Goal: Use online tool/utility: Utilize a website feature to perform a specific function

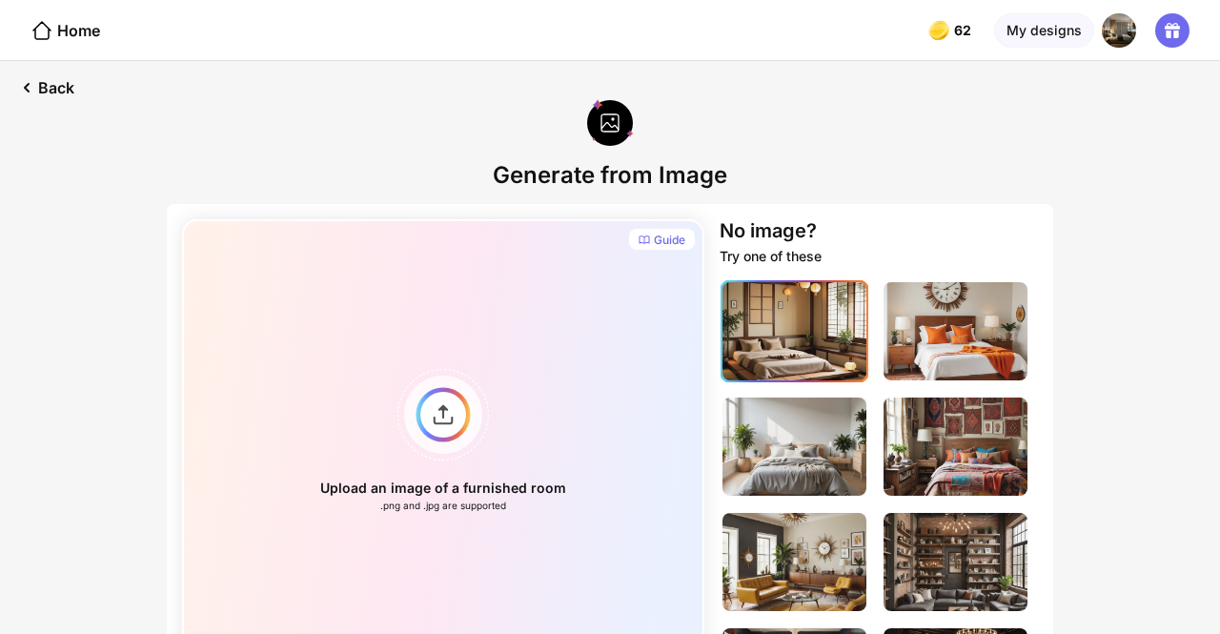
click at [787, 354] on img at bounding box center [794, 331] width 144 height 98
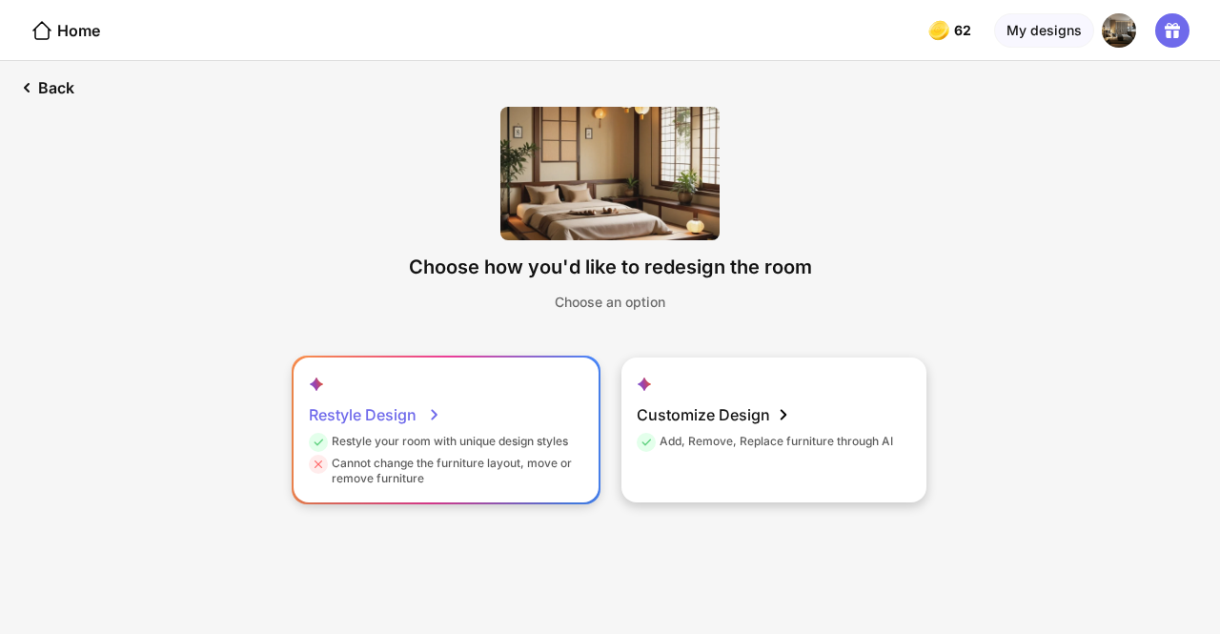
click at [415, 416] on div "Restyle Design" at bounding box center [375, 414] width 132 height 38
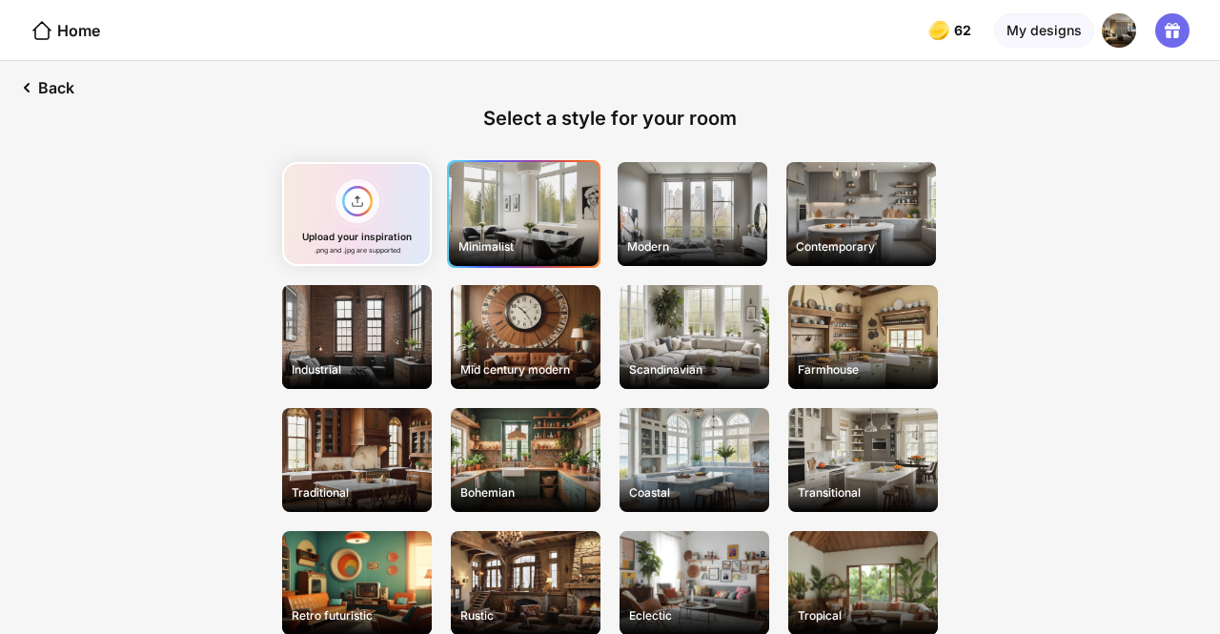
click at [544, 209] on div "Minimalist" at bounding box center [524, 214] width 150 height 104
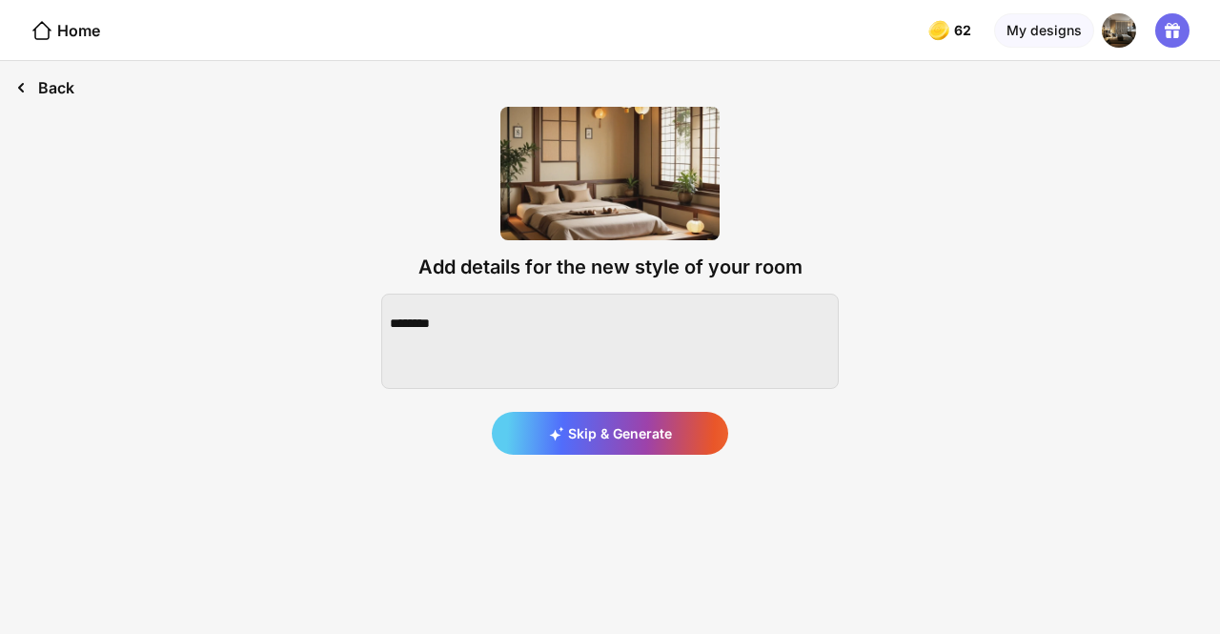
click at [55, 92] on div "Back" at bounding box center [45, 87] width 90 height 53
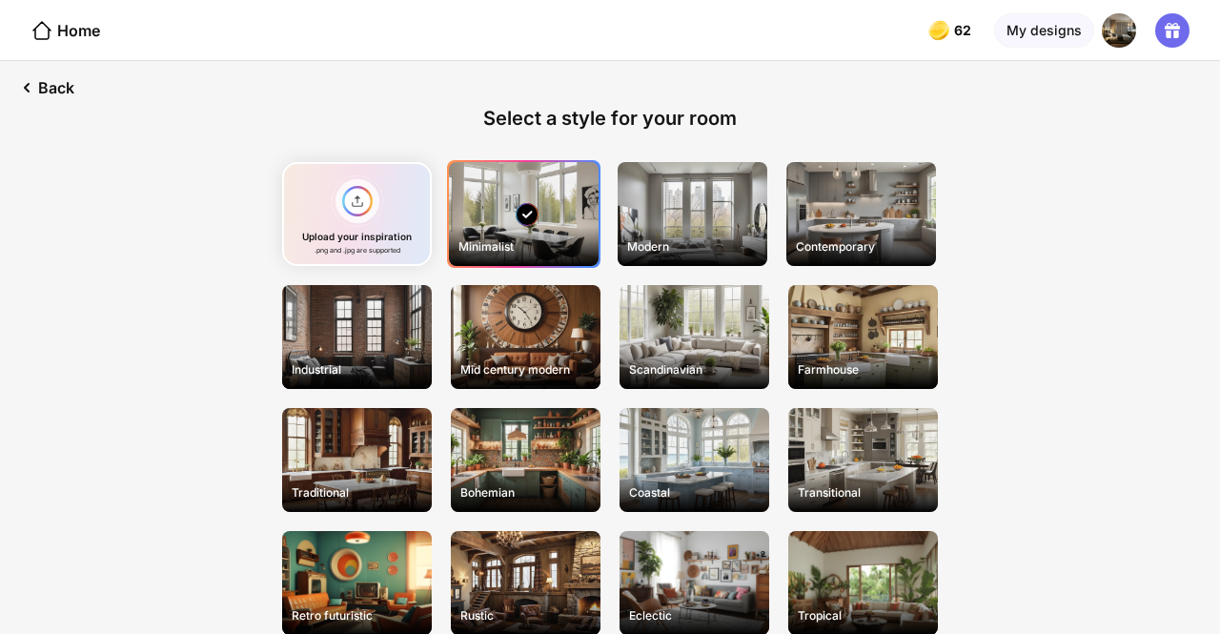
click at [91, 49] on div "Home" at bounding box center [50, 30] width 100 height 60
click at [82, 20] on div "Home" at bounding box center [65, 30] width 70 height 23
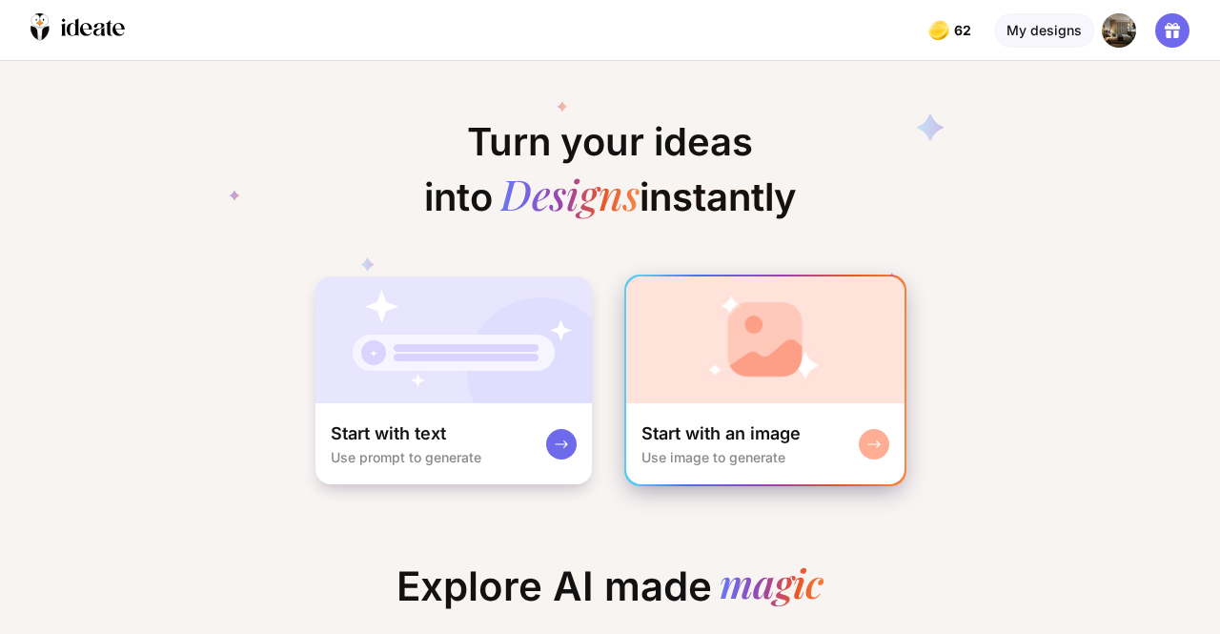
click at [778, 415] on div "Start with an image Use image to generate" at bounding box center [765, 443] width 278 height 81
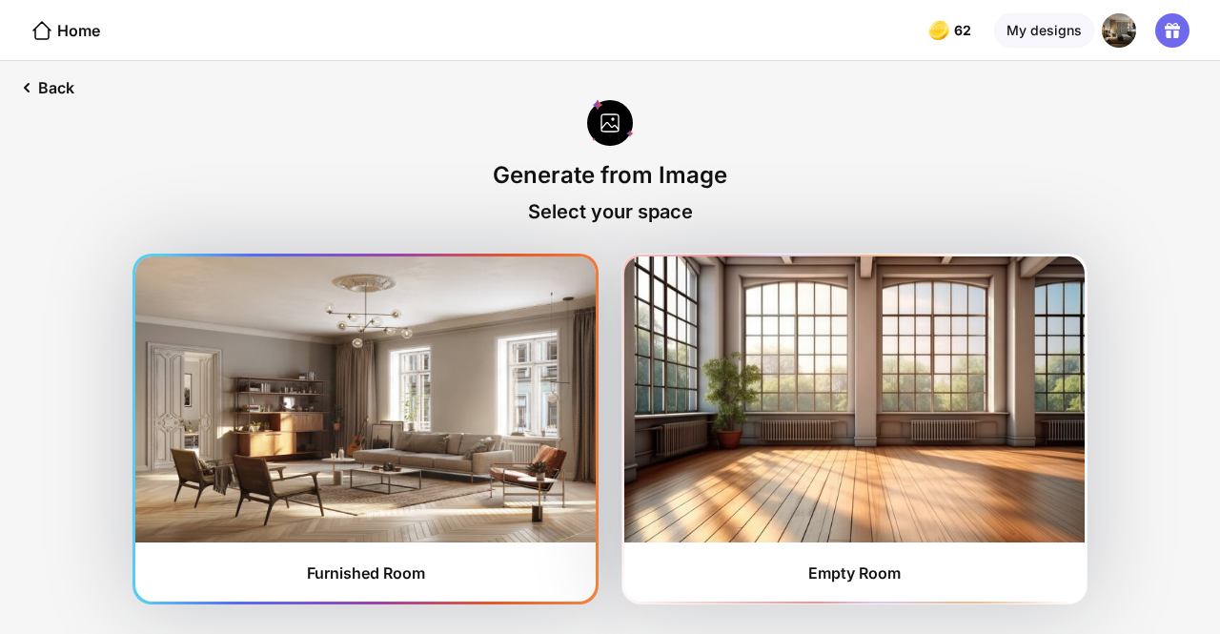
click at [520, 388] on img at bounding box center [365, 399] width 460 height 286
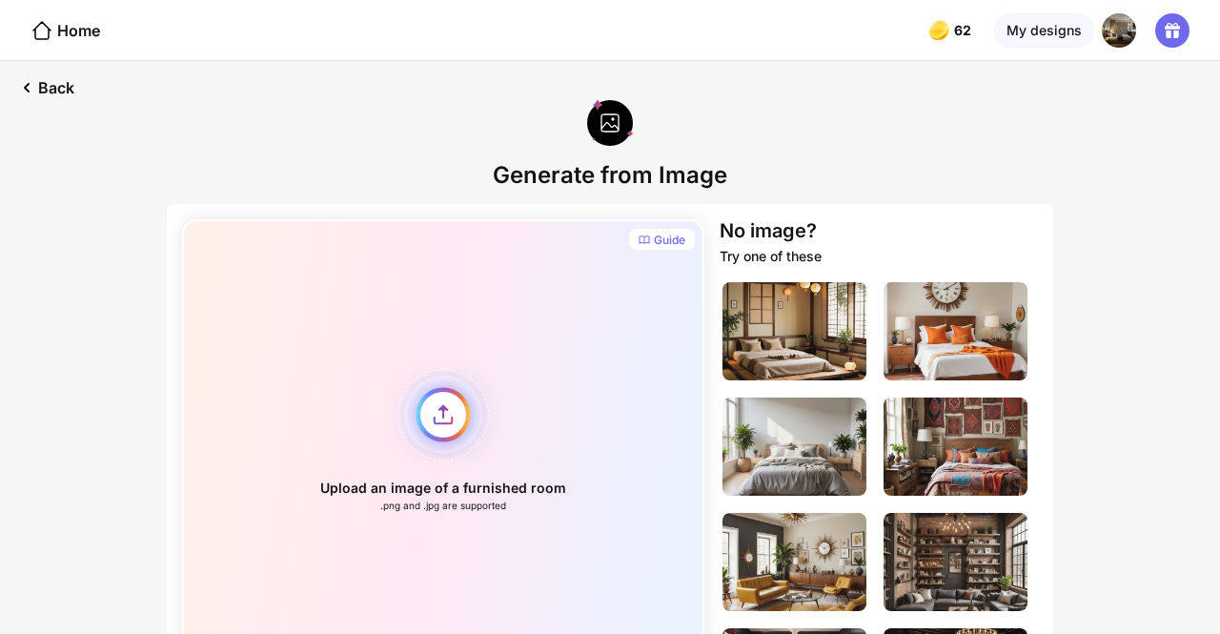
click at [387, 409] on div "Upload an image of a furnished room .png and .jpg are supported" at bounding box center [443, 440] width 522 height 442
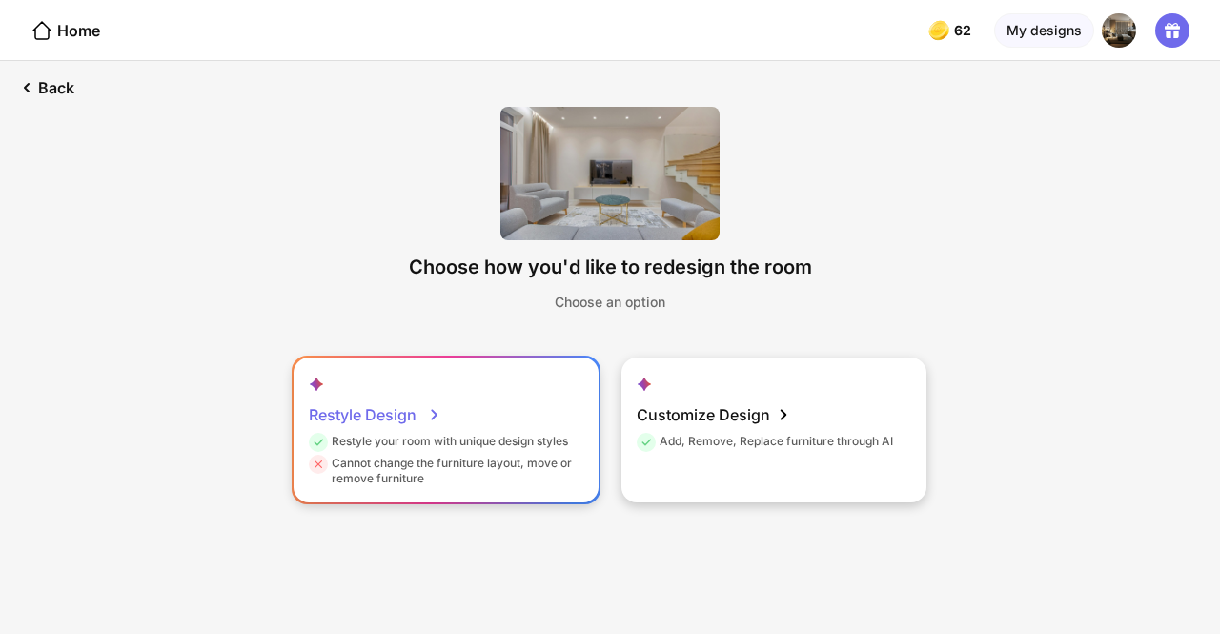
click at [503, 416] on div "Restyle Design Restyle your room with unique design styles Cannot change the fu…" at bounding box center [445, 429] width 305 height 145
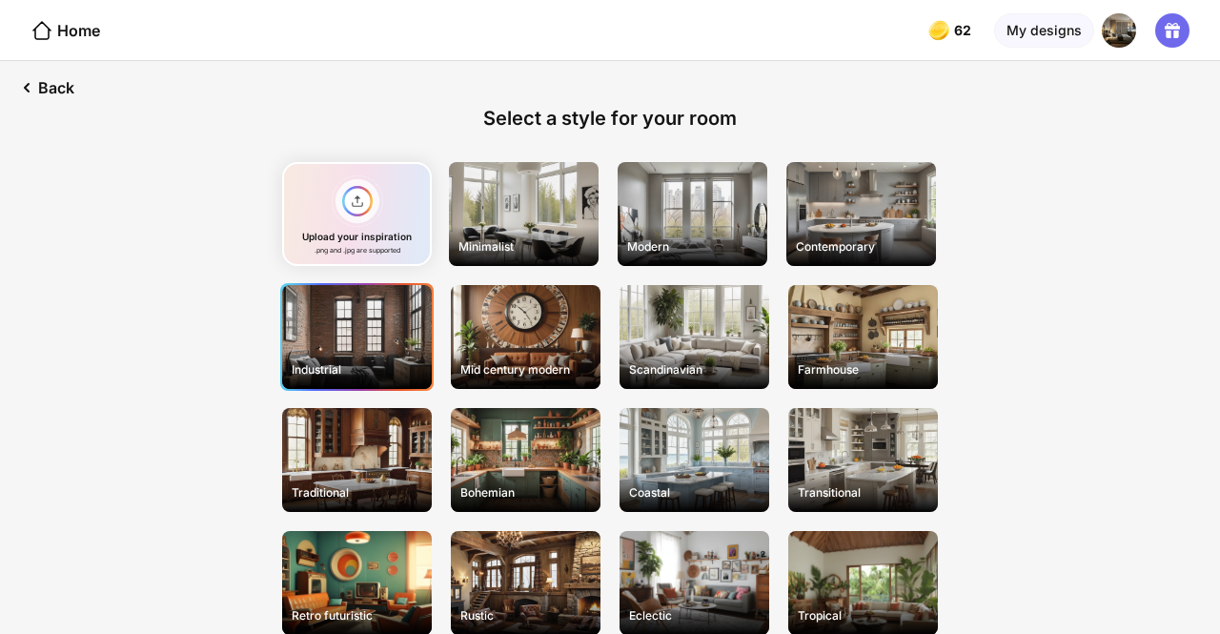
click at [372, 358] on div "Industrial" at bounding box center [357, 369] width 146 height 30
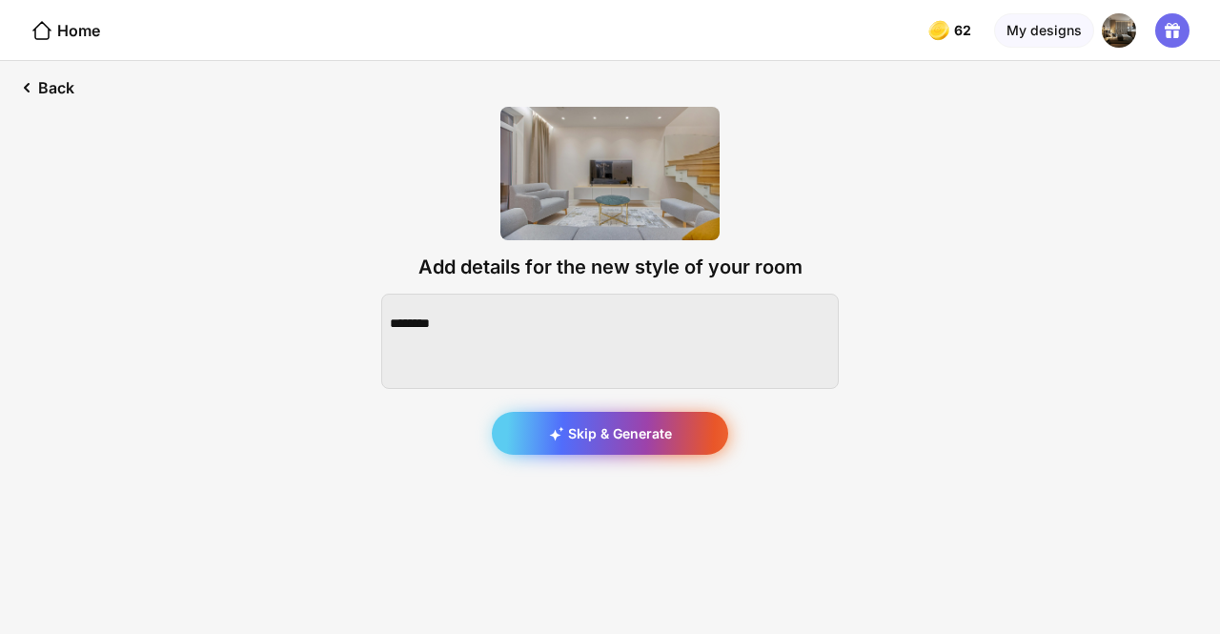
click at [577, 432] on div "Skip & Generate" at bounding box center [610, 433] width 236 height 43
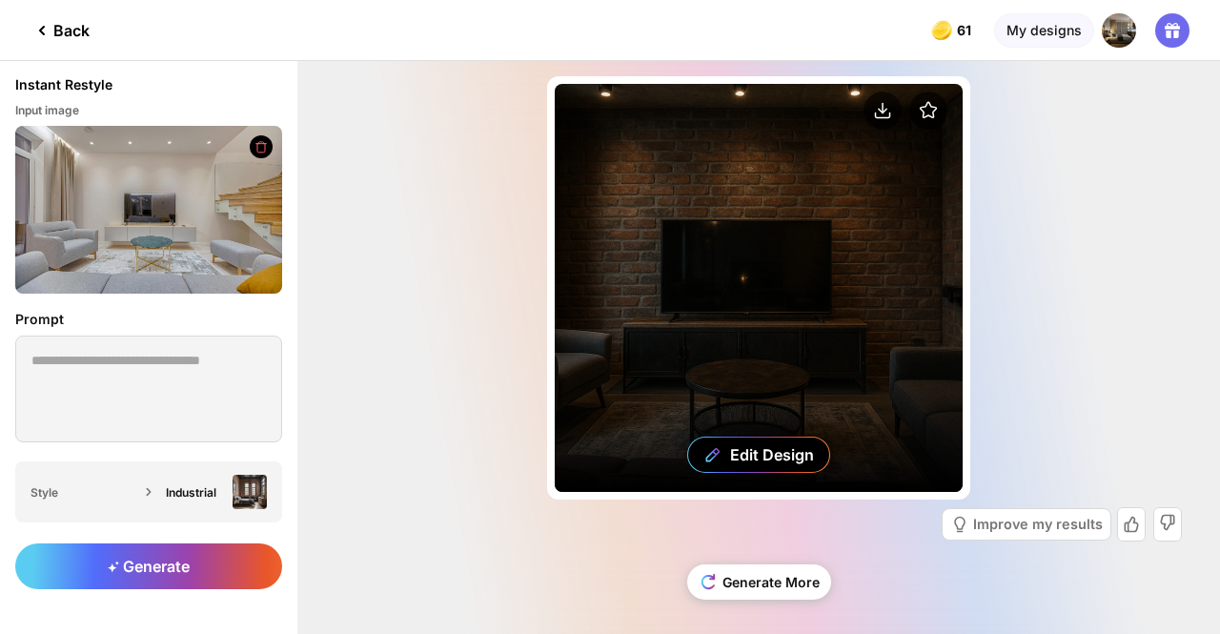
click at [719, 237] on div "Edit Design" at bounding box center [759, 288] width 408 height 408
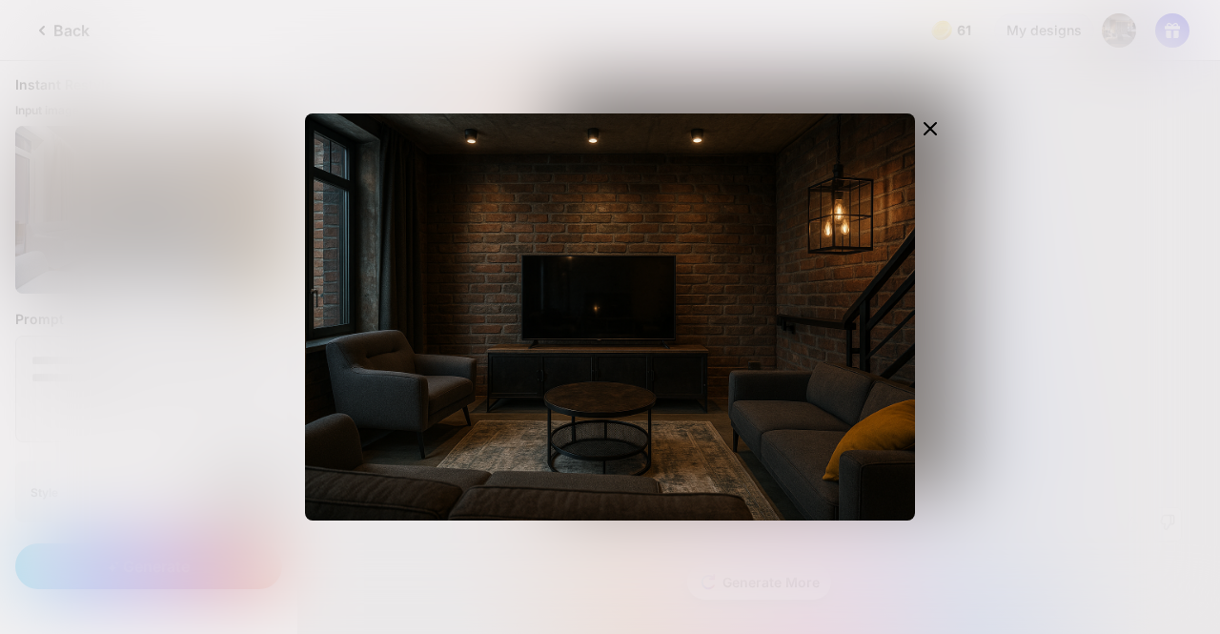
click at [1063, 307] on div "Edit Design" at bounding box center [610, 317] width 1220 height 634
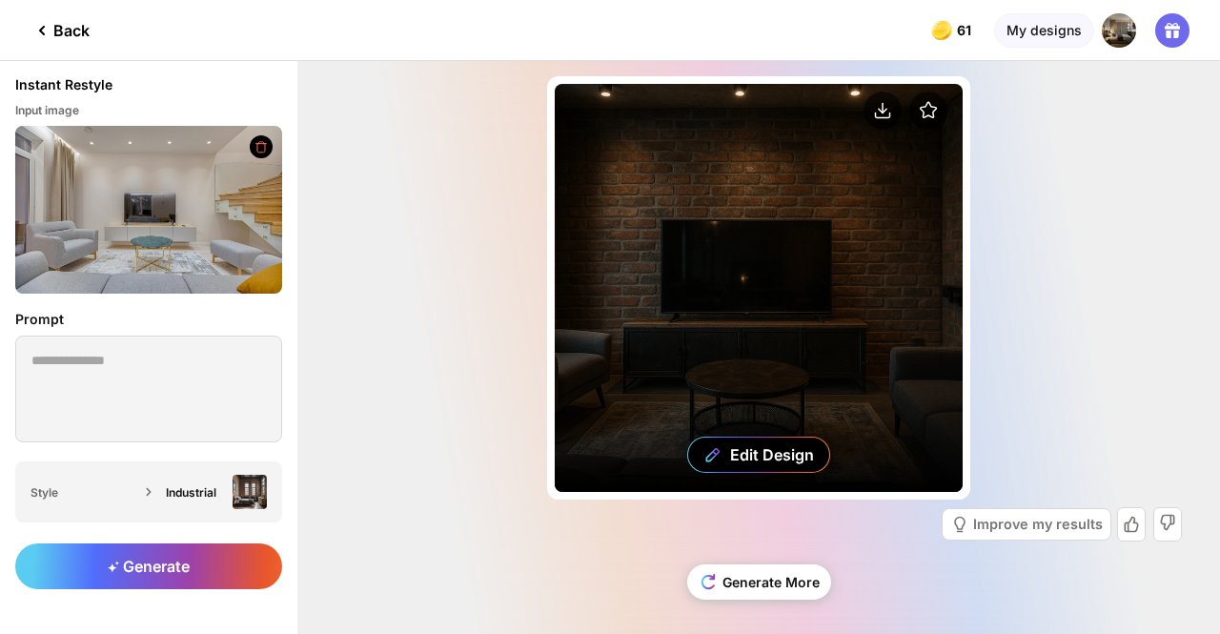
click at [801, 209] on div "Edit Design" at bounding box center [759, 288] width 408 height 408
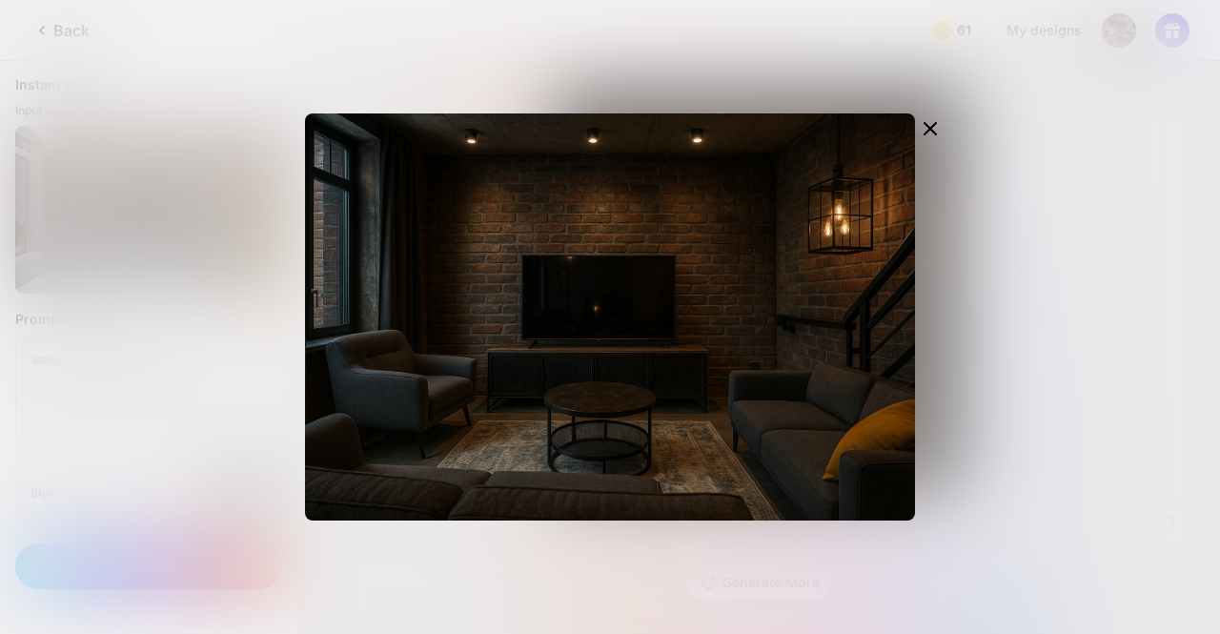
click at [242, 297] on div "Edit Design" at bounding box center [610, 317] width 1220 height 634
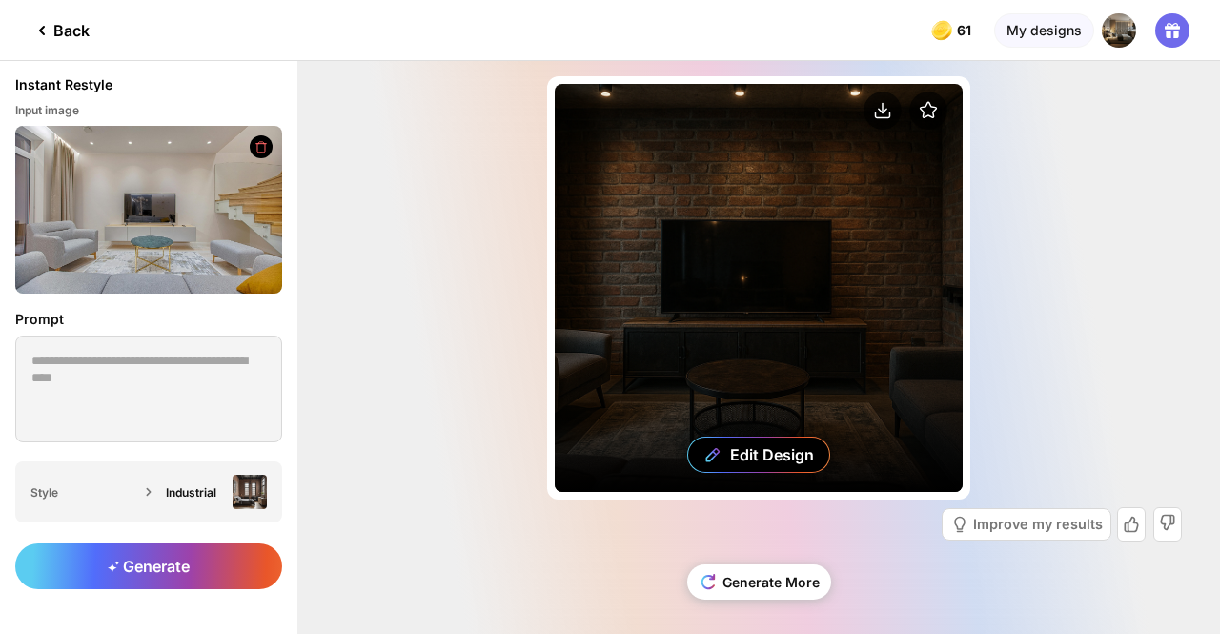
click at [677, 237] on div "Edit Design" at bounding box center [759, 288] width 408 height 408
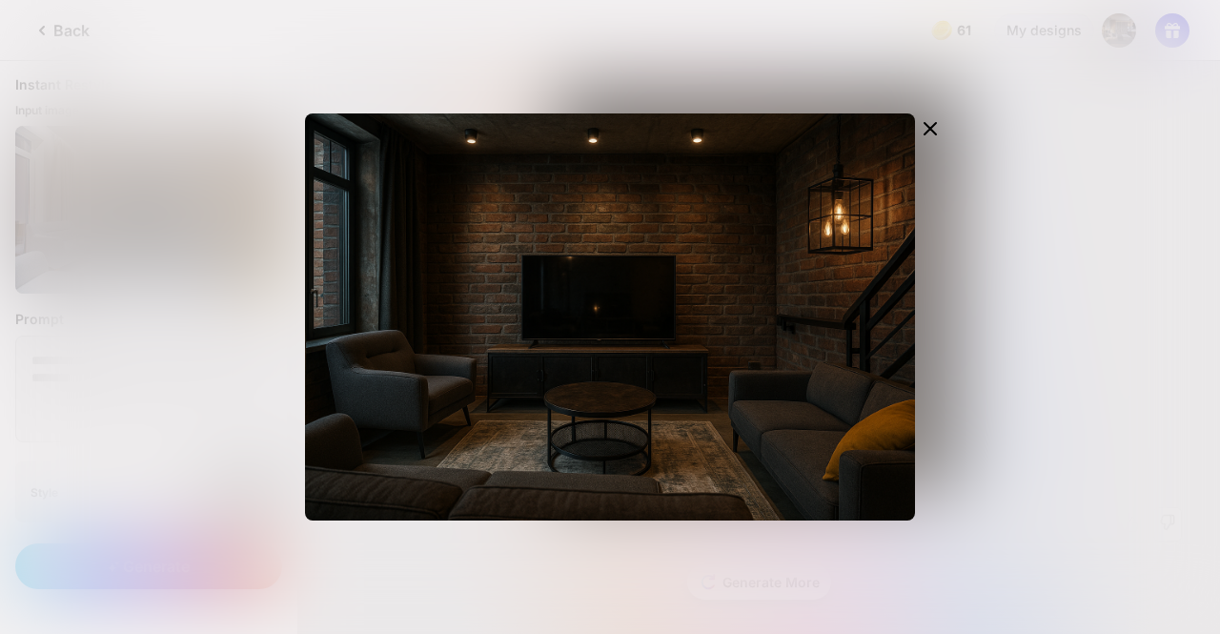
click at [192, 282] on div "Edit Design" at bounding box center [610, 317] width 1220 height 634
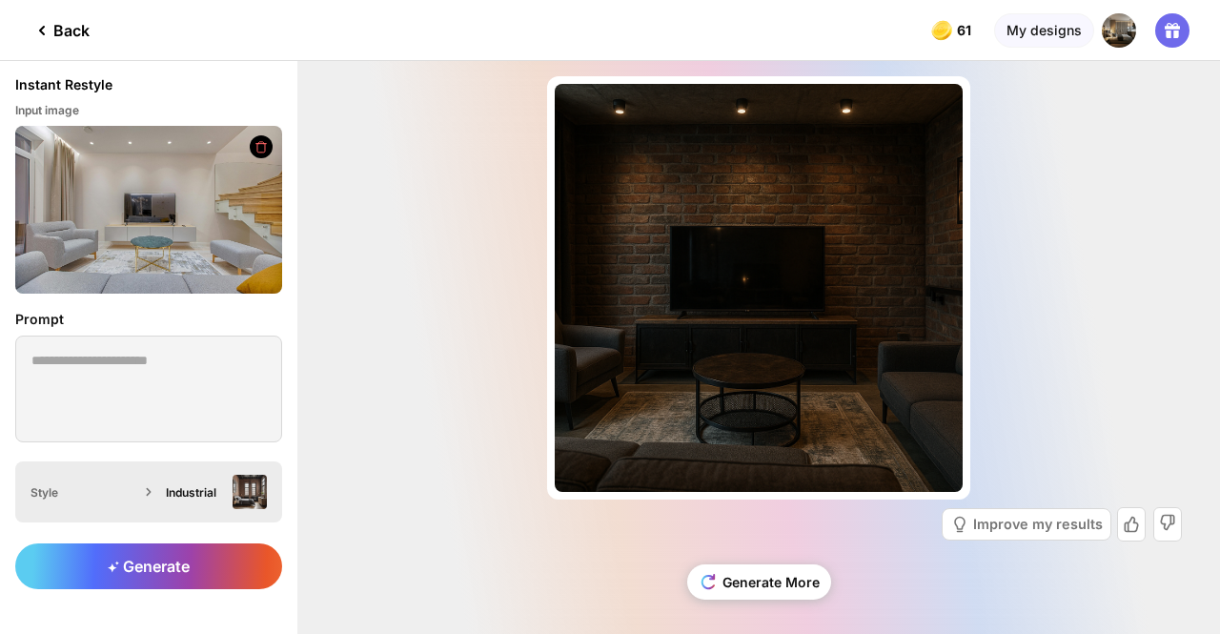
click at [213, 506] on div "Industrial" at bounding box center [212, 492] width 109 height 34
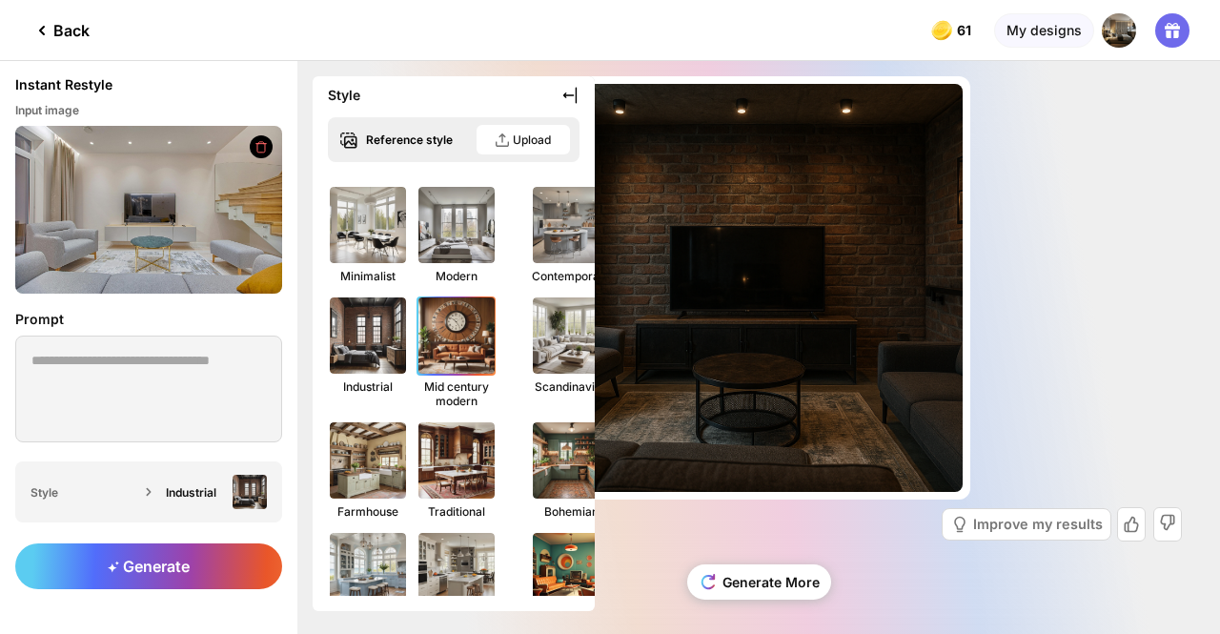
click at [457, 315] on img at bounding box center [457, 335] width 84 height 84
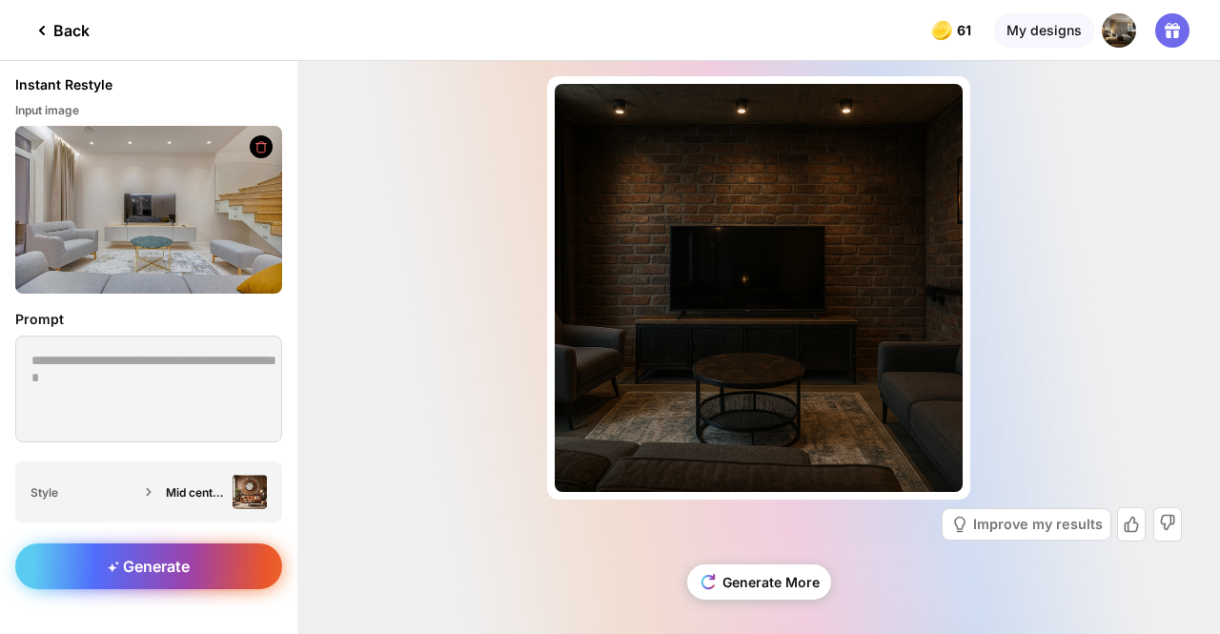
click at [141, 565] on span "Generate" at bounding box center [149, 566] width 82 height 19
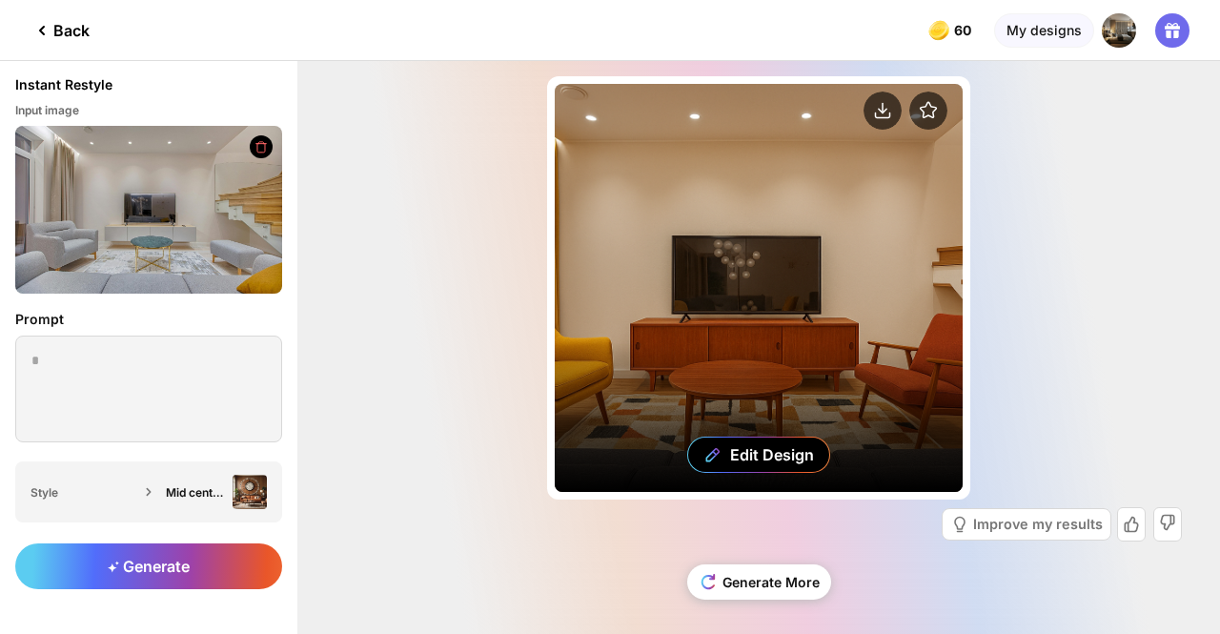
click at [691, 301] on div "Edit Design" at bounding box center [759, 288] width 408 height 408
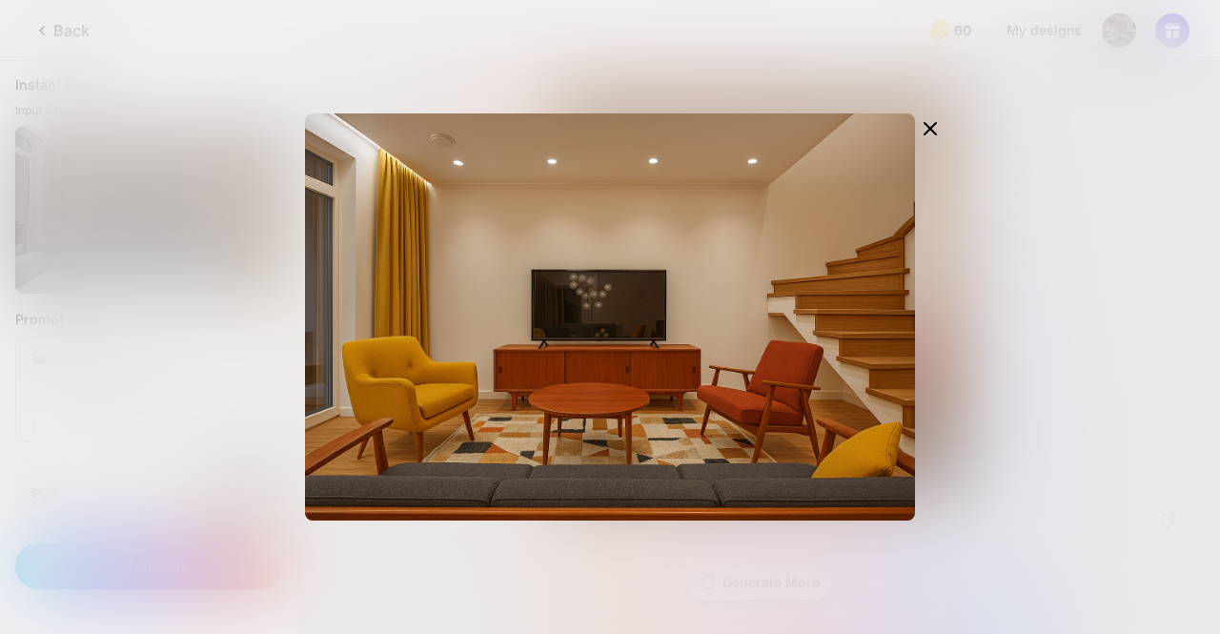
click at [265, 336] on div "Edit Design" at bounding box center [610, 317] width 1220 height 634
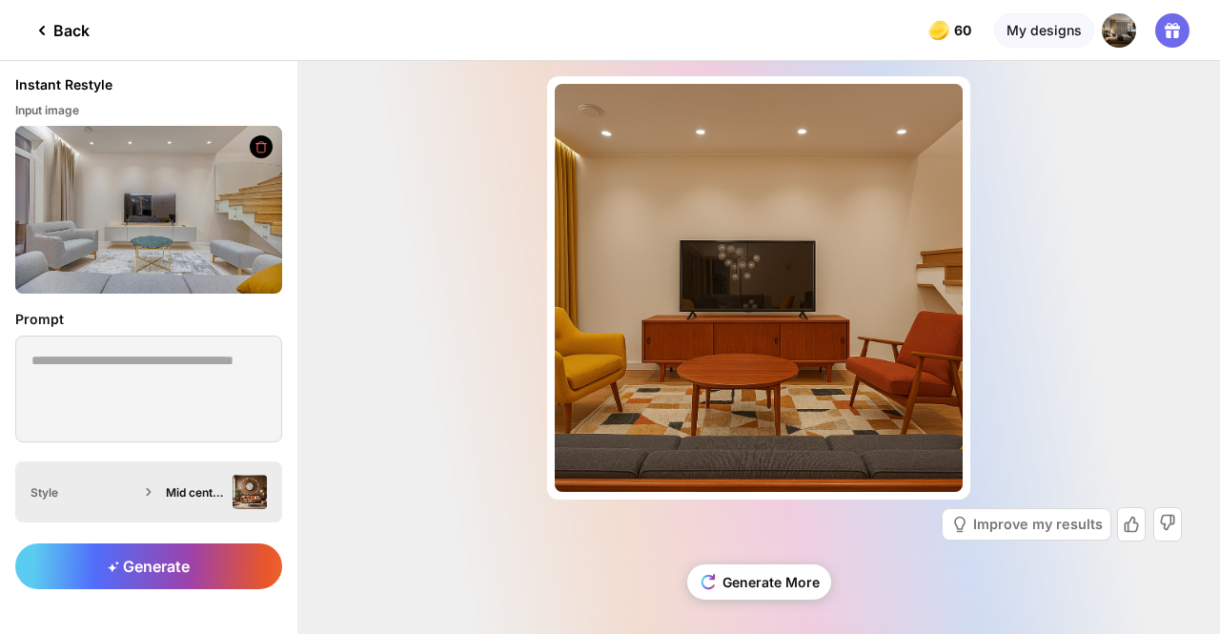
click at [236, 485] on img at bounding box center [250, 492] width 34 height 34
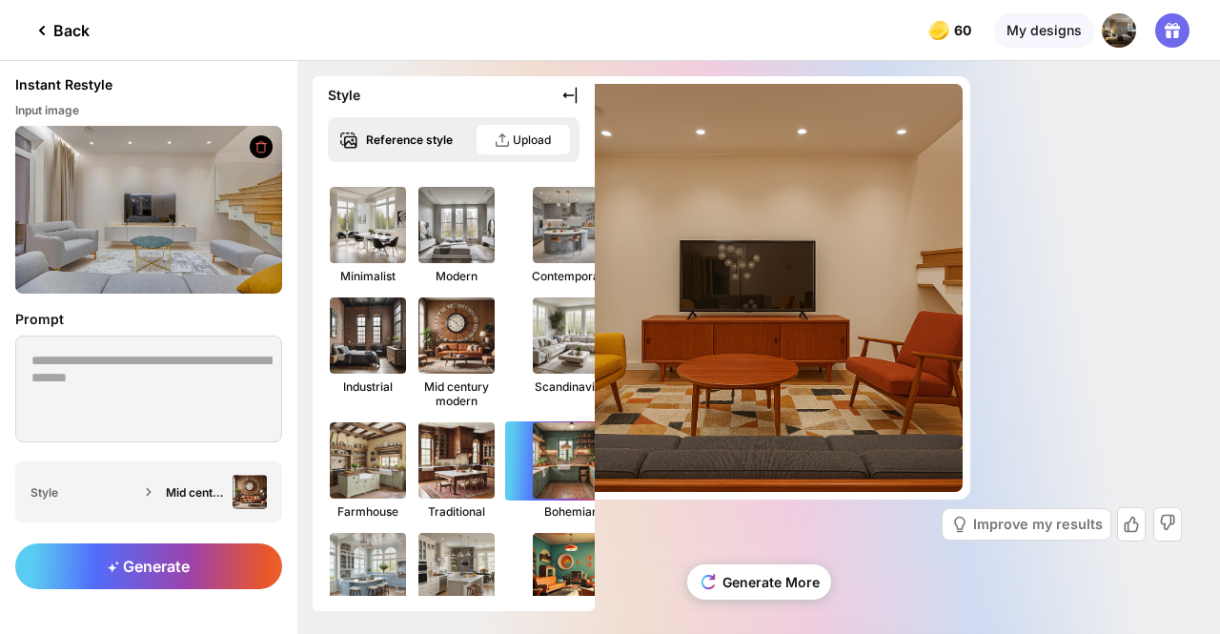
click at [529, 467] on img at bounding box center [571, 460] width 84 height 84
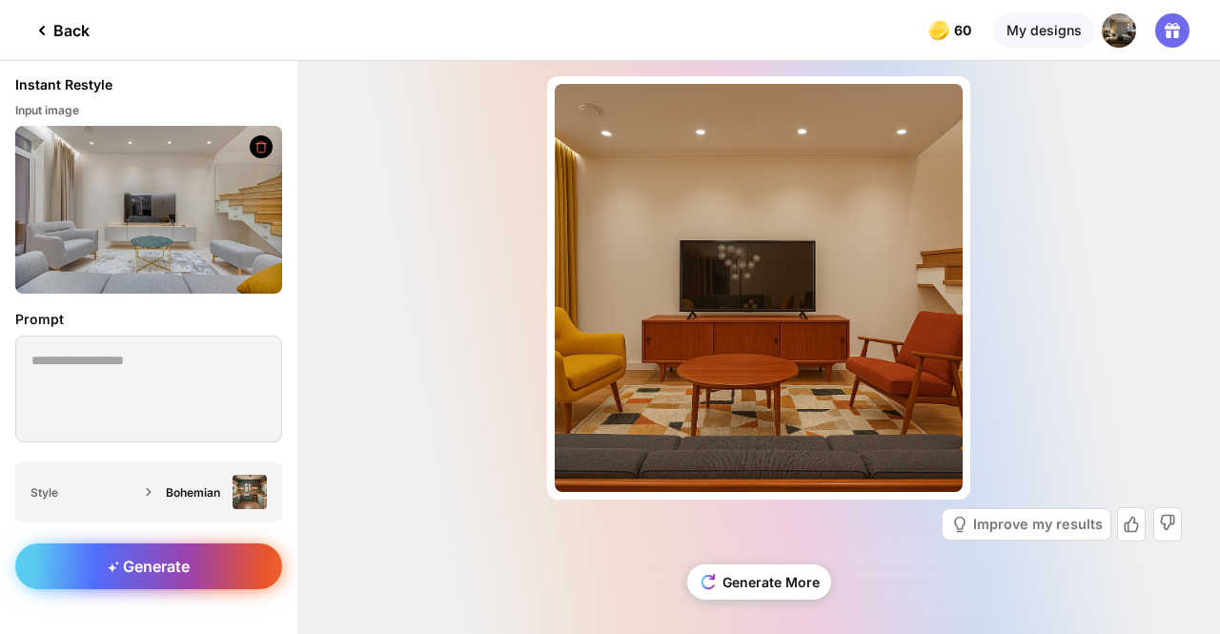
click at [120, 569] on span "Generate" at bounding box center [149, 566] width 82 height 19
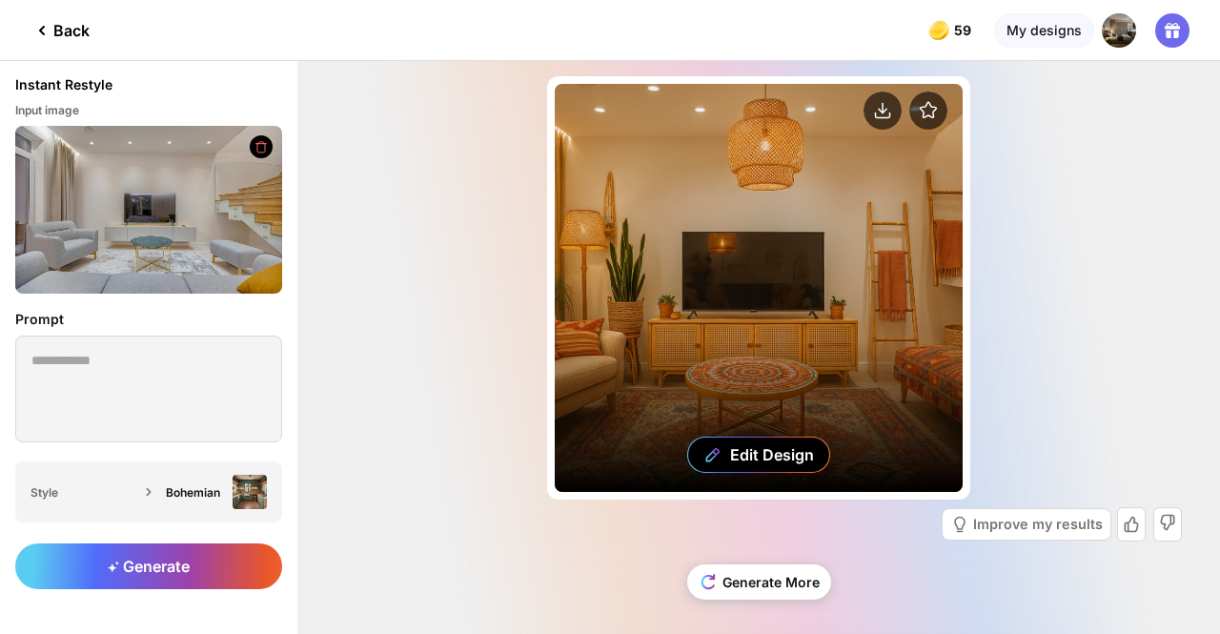
click at [723, 358] on div "Edit Design" at bounding box center [759, 288] width 408 height 408
